Goal: Obtain resource: Download file/media

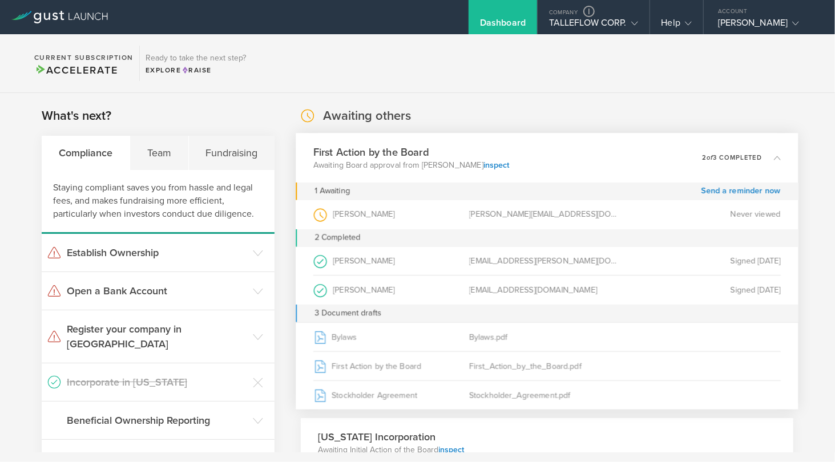
click at [580, 163] on div "First Action by the Board Awaiting Board approval from [PERSON_NAME] inspect 0 …" at bounding box center [547, 158] width 502 height 50
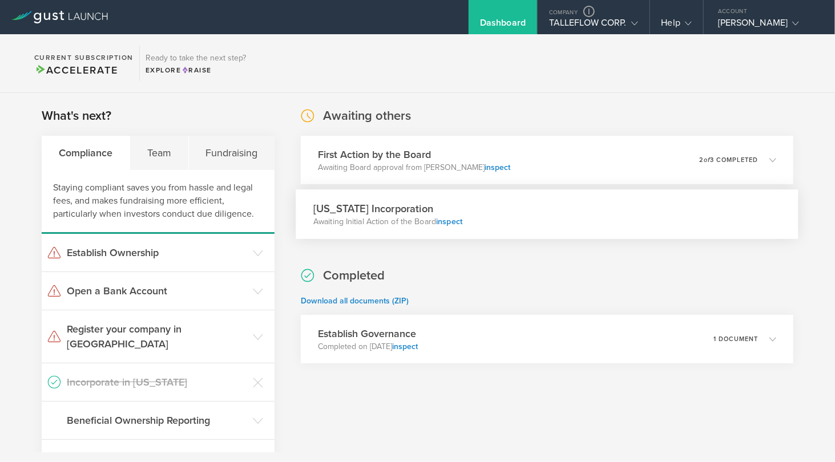
click at [524, 216] on div "Delaware Incorporation Awaiting Initial Action of the Board inspect" at bounding box center [547, 214] width 502 height 50
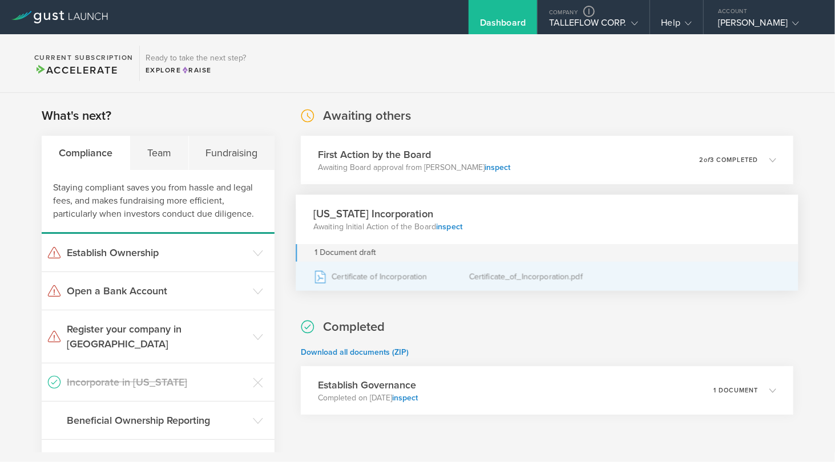
click at [421, 282] on div "Certificate of Incorporation" at bounding box center [391, 276] width 156 height 29
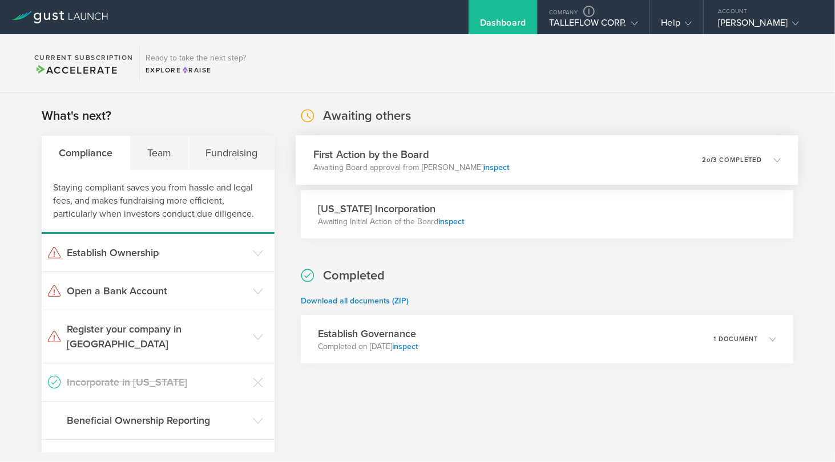
click at [588, 160] on div "First Action by the Board Awaiting Board approval from Alper Demirci inspect 0 …" at bounding box center [547, 160] width 502 height 50
